Goal: Task Accomplishment & Management: Use online tool/utility

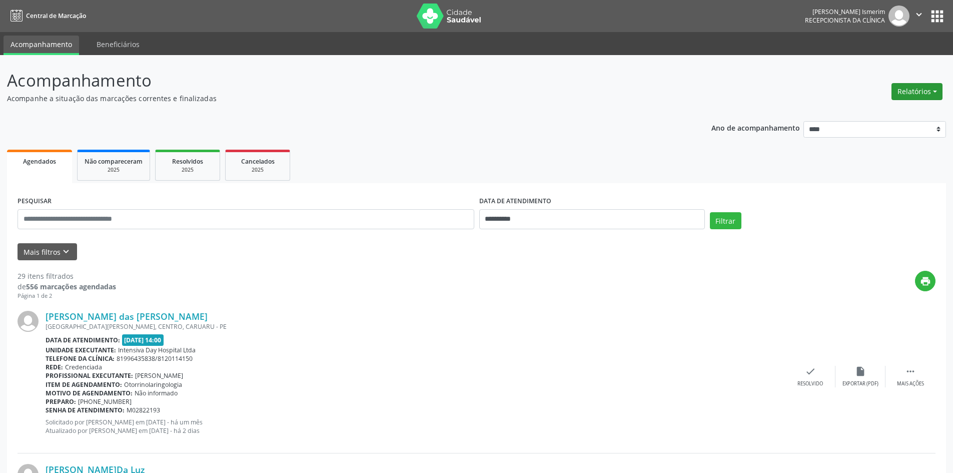
click at [924, 89] on button "Relatórios" at bounding box center [917, 91] width 51 height 17
click at [893, 112] on link "Agendamentos" at bounding box center [890, 113] width 108 height 14
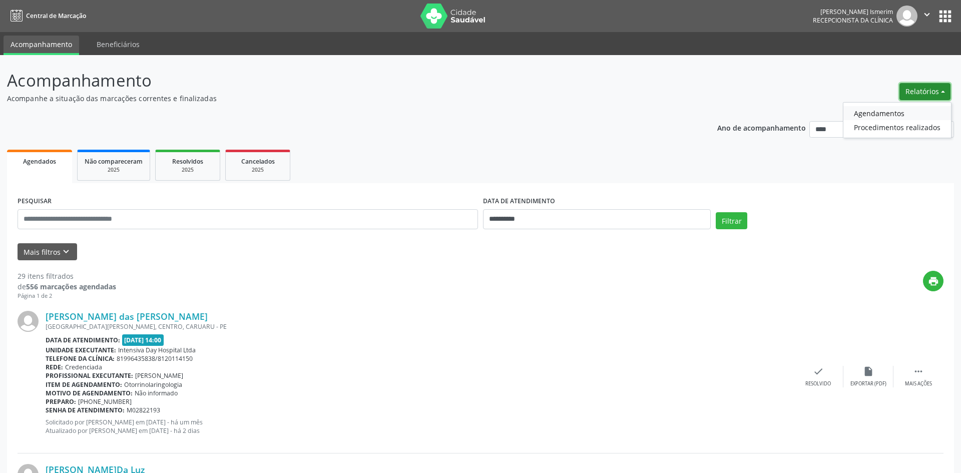
select select "*"
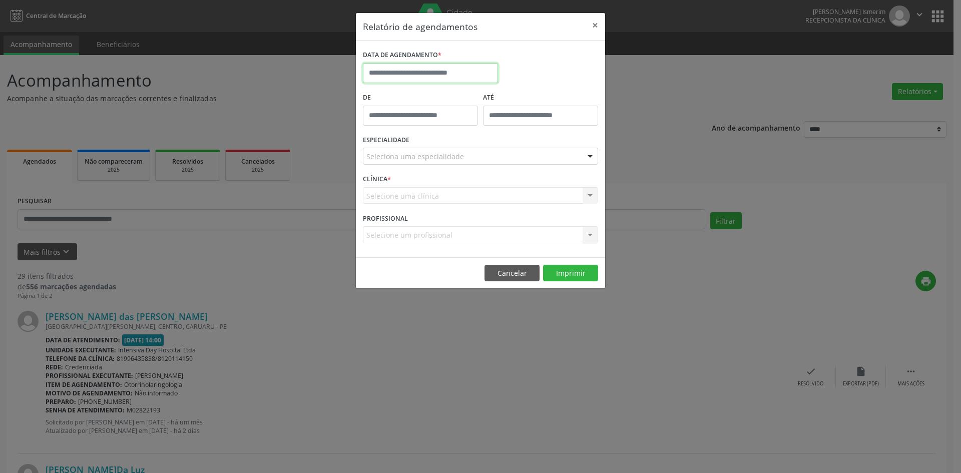
click at [432, 72] on input "text" at bounding box center [430, 73] width 135 height 20
click at [465, 164] on span "14" at bounding box center [462, 166] width 20 height 20
type input "**********"
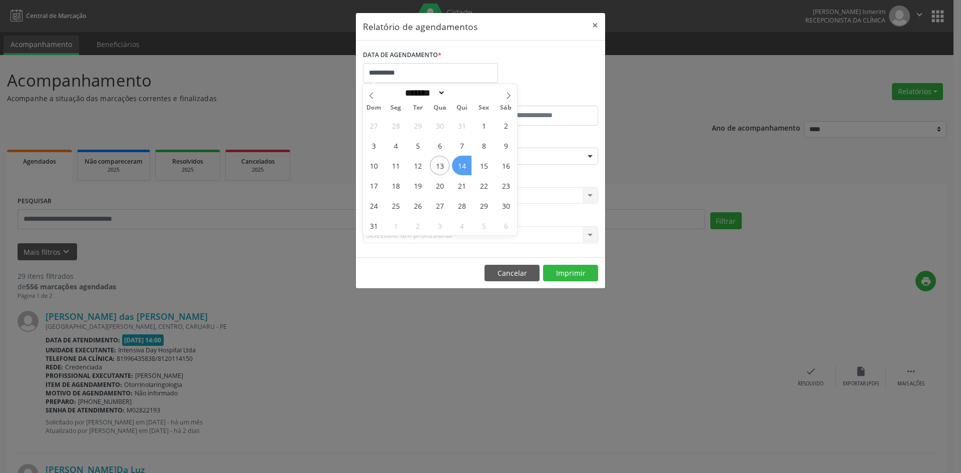
click at [465, 164] on span "14" at bounding box center [462, 166] width 20 height 20
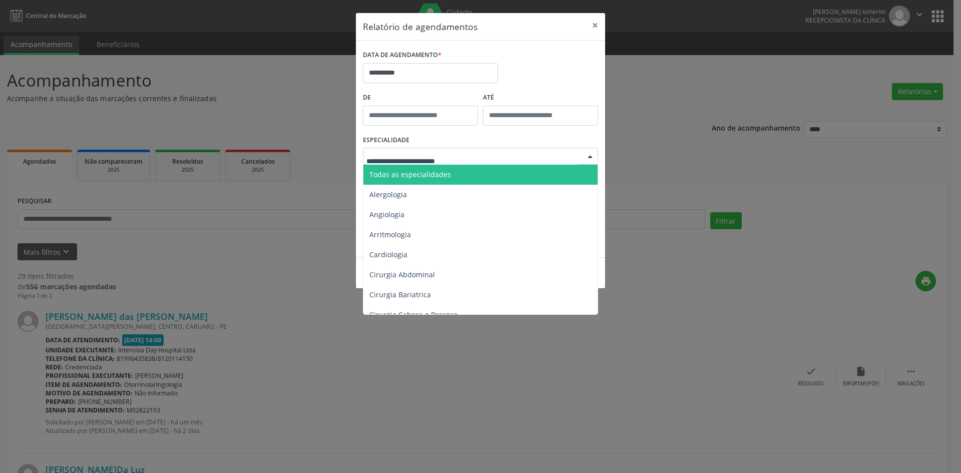
click at [473, 154] on div at bounding box center [480, 156] width 235 height 17
click at [445, 177] on span "Todas as especialidades" at bounding box center [410, 175] width 82 height 10
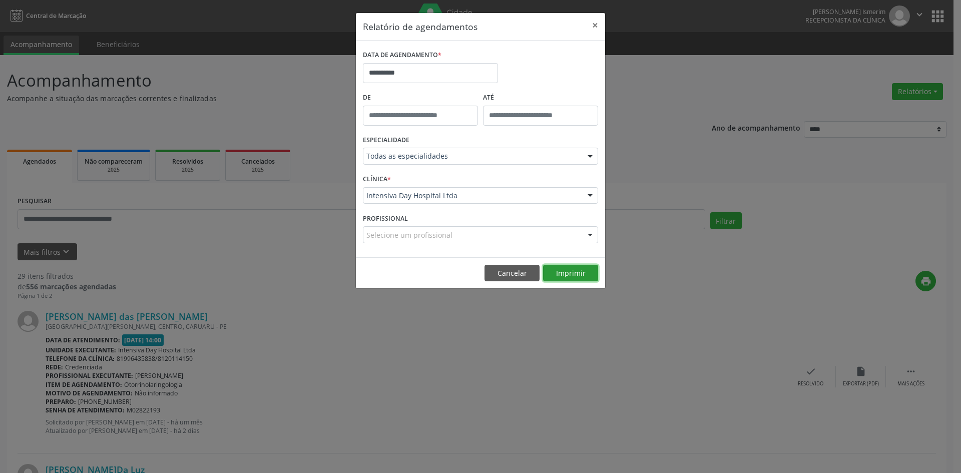
click at [583, 272] on button "Imprimir" at bounding box center [570, 273] width 55 height 17
click at [596, 26] on button "×" at bounding box center [595, 25] width 20 height 25
